Goal: Task Accomplishment & Management: Manage account settings

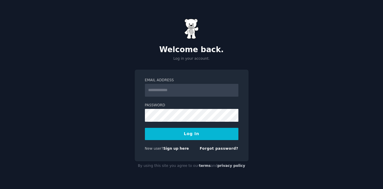
click at [209, 92] on input "Email Address" at bounding box center [192, 90] width 94 height 13
click at [0, 188] on com-1password-button at bounding box center [0, 189] width 0 height 0
click at [206, 88] on input "Email Address" at bounding box center [192, 90] width 94 height 13
click at [178, 148] on link "Sign up here" at bounding box center [176, 148] width 26 height 4
click at [216, 148] on link "Forgot password?" at bounding box center [219, 148] width 39 height 4
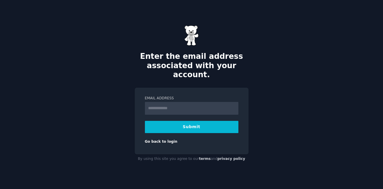
type input "**********"
click at [202, 123] on button "Submit" at bounding box center [192, 127] width 94 height 12
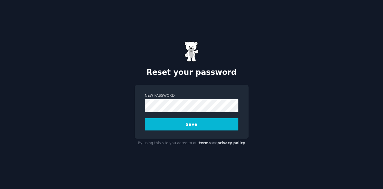
click at [209, 123] on button "Save" at bounding box center [192, 124] width 94 height 12
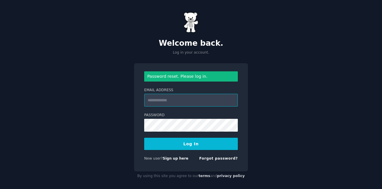
type input "**********"
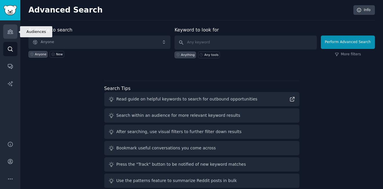
click at [9, 30] on icon "Sidebar" at bounding box center [10, 32] width 5 height 4
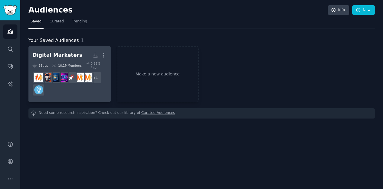
click at [71, 57] on div "Digital Marketers" at bounding box center [58, 54] width 50 height 7
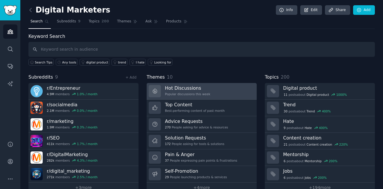
click at [199, 95] on div "Popular discussions this week" at bounding box center [187, 94] width 45 height 4
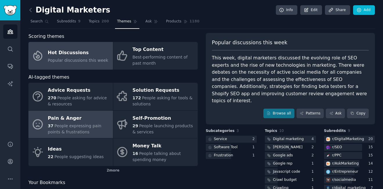
click at [83, 123] on span "People expressing pain points & frustrations" at bounding box center [74, 128] width 53 height 11
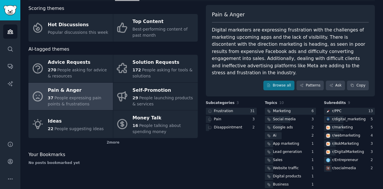
scroll to position [29, 0]
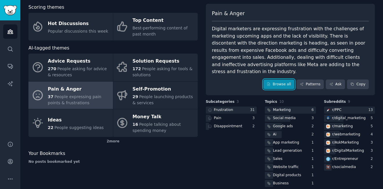
click at [281, 79] on link "Browse all" at bounding box center [278, 84] width 31 height 10
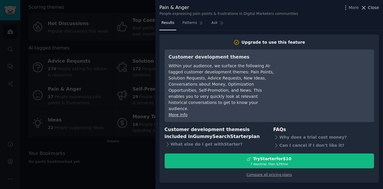
click at [368, 8] on button "Close" at bounding box center [370, 8] width 18 height 6
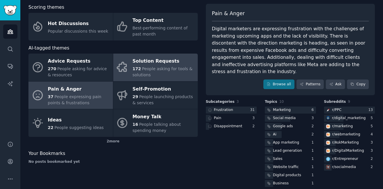
click at [144, 63] on div "Solution Requests" at bounding box center [163, 61] width 62 height 9
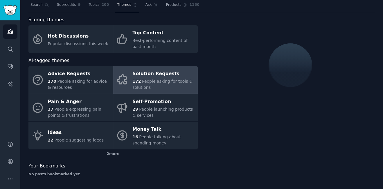
scroll to position [29, 0]
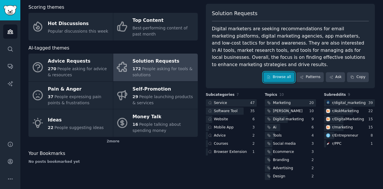
click at [279, 79] on link "Browse all" at bounding box center [278, 77] width 31 height 10
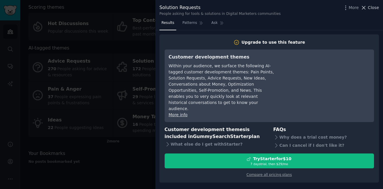
click at [373, 10] on span "Close" at bounding box center [373, 8] width 11 height 6
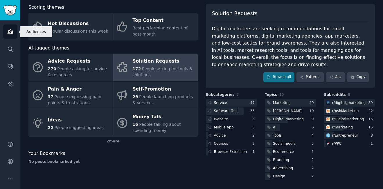
click at [12, 31] on icon "Sidebar" at bounding box center [10, 32] width 5 height 4
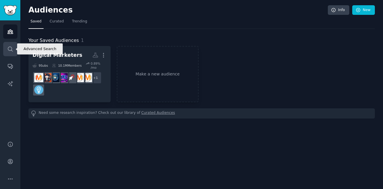
click at [11, 49] on icon "Sidebar" at bounding box center [10, 49] width 6 height 6
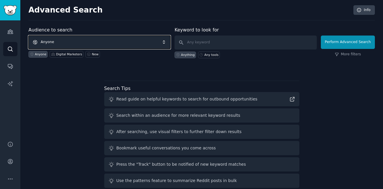
click at [110, 43] on span "Anyone" at bounding box center [99, 41] width 142 height 13
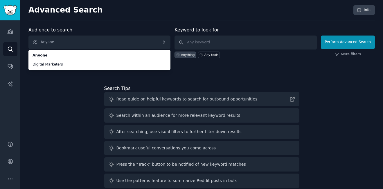
click at [80, 101] on div "Audience to search Anyone Anyone Digital Marketers Anyone Digital Marketers New…" at bounding box center [201, 107] width 347 height 163
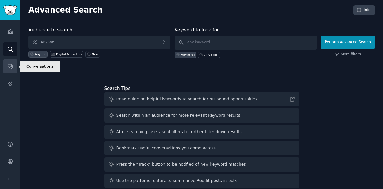
click at [10, 69] on link "Conversations" at bounding box center [10, 66] width 14 height 14
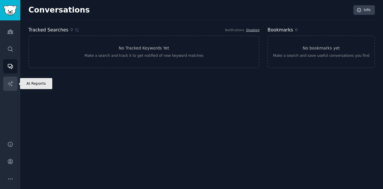
click at [10, 87] on link "AI Reports" at bounding box center [10, 83] width 14 height 14
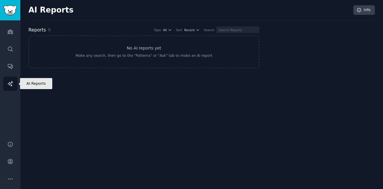
click at [10, 87] on link "AI Reports" at bounding box center [10, 83] width 14 height 14
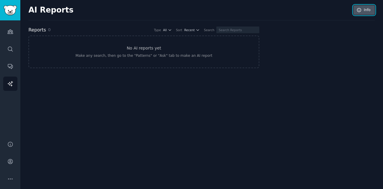
click at [370, 9] on link "Info" at bounding box center [364, 10] width 21 height 10
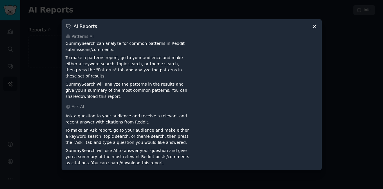
click at [315, 28] on icon at bounding box center [314, 26] width 3 height 3
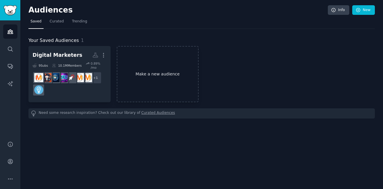
click at [143, 72] on link "Make a new audience" at bounding box center [158, 74] width 82 height 56
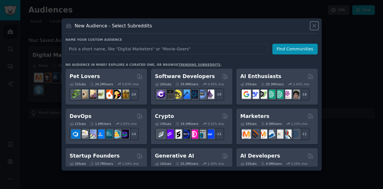
click at [316, 25] on icon at bounding box center [314, 26] width 6 height 6
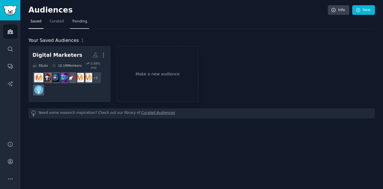
click at [77, 23] on span "Trending" at bounding box center [79, 21] width 15 height 5
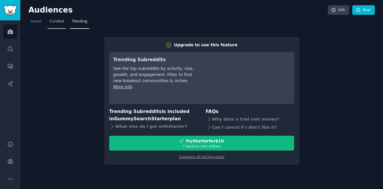
click at [61, 21] on span "Curated" at bounding box center [57, 21] width 14 height 5
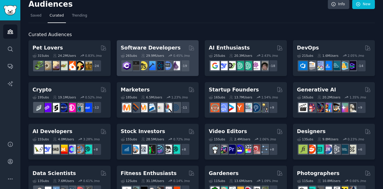
scroll to position [6, 0]
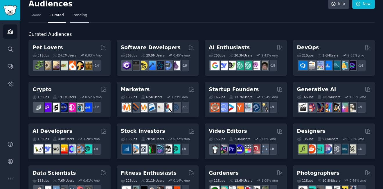
click at [77, 14] on span "Trending" at bounding box center [79, 15] width 15 height 5
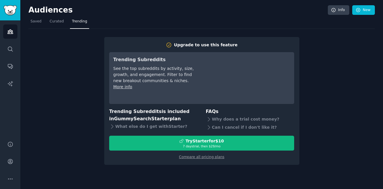
click at [57, 16] on div "Audiences Info New" at bounding box center [201, 11] width 347 height 12
click at [58, 23] on span "Curated" at bounding box center [57, 21] width 14 height 5
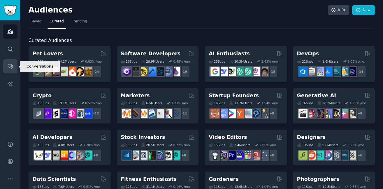
click at [9, 66] on icon "Sidebar" at bounding box center [10, 66] width 6 height 6
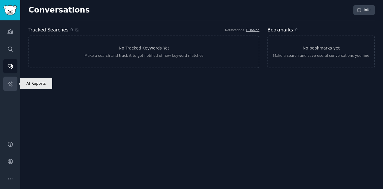
click at [10, 78] on link "AI Reports" at bounding box center [10, 83] width 14 height 14
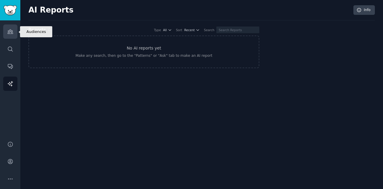
click at [14, 29] on link "Audiences" at bounding box center [10, 31] width 14 height 14
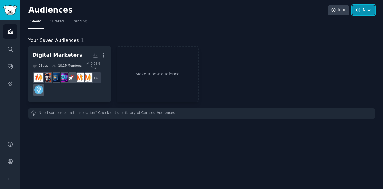
click at [363, 10] on link "New" at bounding box center [363, 10] width 23 height 10
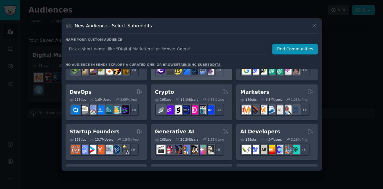
scroll to position [24, 0]
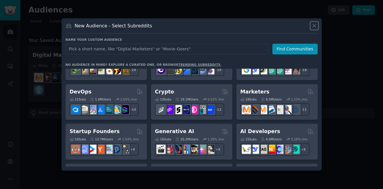
click at [315, 25] on icon at bounding box center [314, 25] width 3 height 3
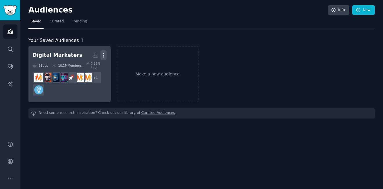
click at [106, 55] on icon "button" at bounding box center [104, 55] width 6 height 6
click at [92, 69] on p "Delete" at bounding box center [87, 67] width 13 height 6
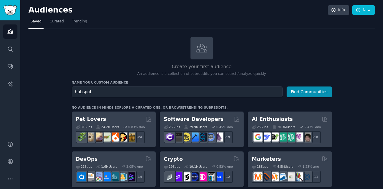
type input "hubspot"
click at [287, 86] on button "Find Communities" at bounding box center [309, 91] width 45 height 11
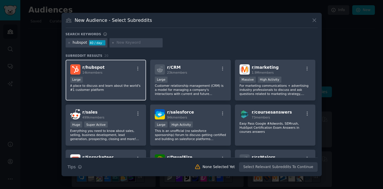
click at [100, 77] on div "Large" at bounding box center [105, 79] width 71 height 7
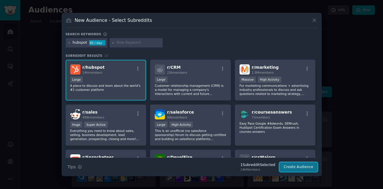
click at [306, 165] on button "Create Audience" at bounding box center [298, 167] width 38 height 10
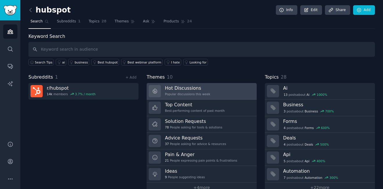
click at [211, 94] on link "Hot Discussions Popular discussions this week" at bounding box center [202, 91] width 110 height 17
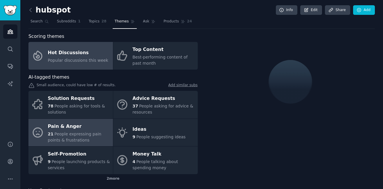
click at [77, 137] on div "21 People expressing pain points & frustrations" at bounding box center [79, 137] width 62 height 12
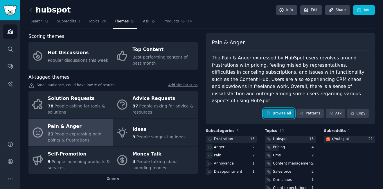
click at [280, 108] on link "Browse all" at bounding box center [278, 113] width 31 height 10
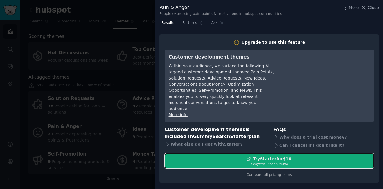
click at [281, 155] on div "Try Starter for $10" at bounding box center [272, 158] width 38 height 6
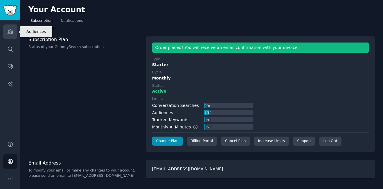
click at [14, 32] on link "Audiences" at bounding box center [10, 31] width 14 height 14
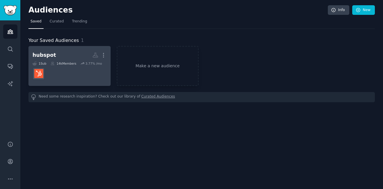
click at [43, 60] on h2 "hubspot More" at bounding box center [70, 55] width 74 height 10
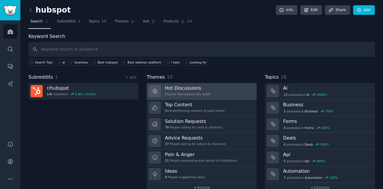
click at [173, 88] on h3 "Hot Discussions" at bounding box center [187, 88] width 45 height 6
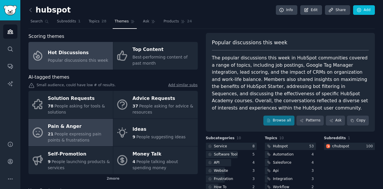
click at [87, 131] on span "People expressing pain points & frustrations" at bounding box center [74, 136] width 53 height 11
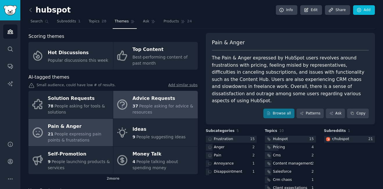
click at [163, 101] on div "Advice Requests" at bounding box center [163, 98] width 62 height 9
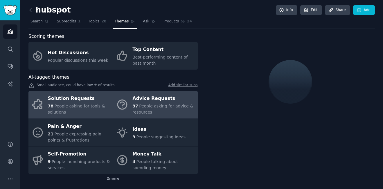
click at [81, 105] on span "People asking for tools & solutions" at bounding box center [76, 108] width 57 height 11
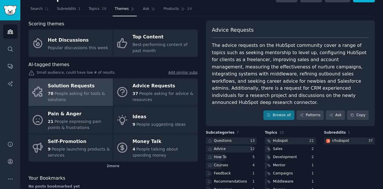
scroll to position [14, 0]
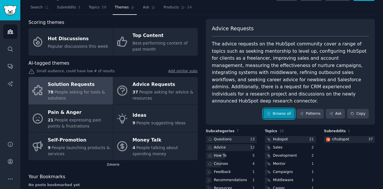
click at [286, 109] on link "Browse all" at bounding box center [278, 114] width 31 height 10
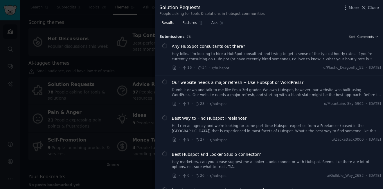
click at [193, 24] on span "Patterns" at bounding box center [189, 22] width 15 height 5
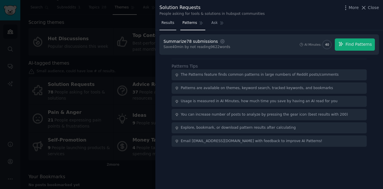
click at [173, 28] on link "Results" at bounding box center [167, 24] width 17 height 12
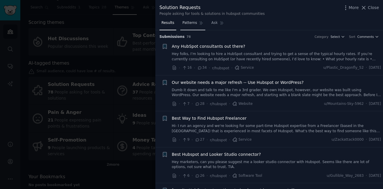
click at [188, 27] on link "Patterns" at bounding box center [192, 24] width 25 height 12
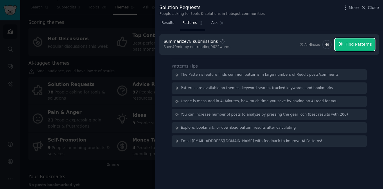
click at [361, 42] on span "Find Patterns" at bounding box center [359, 44] width 26 height 6
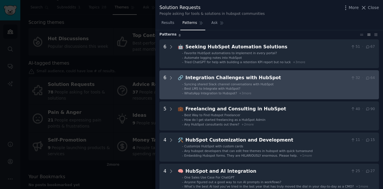
scroll to position [18, 0]
click at [171, 78] on icon at bounding box center [170, 77] width 5 height 5
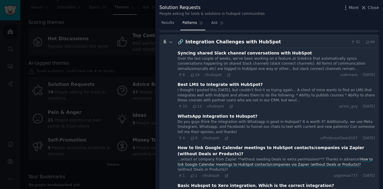
scroll to position [53, 0]
click at [169, 43] on icon at bounding box center [170, 42] width 5 height 5
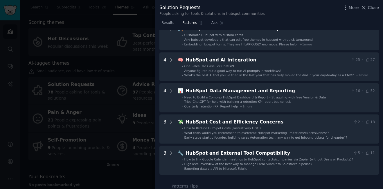
scroll to position [129, 0]
click at [367, 6] on icon at bounding box center [364, 8] width 6 height 6
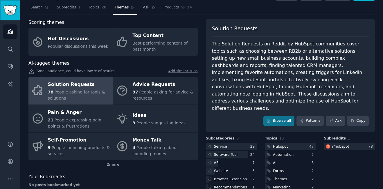
click at [6, 17] on link "Sidebar" at bounding box center [10, 10] width 20 height 20
